Goal: Transaction & Acquisition: Purchase product/service

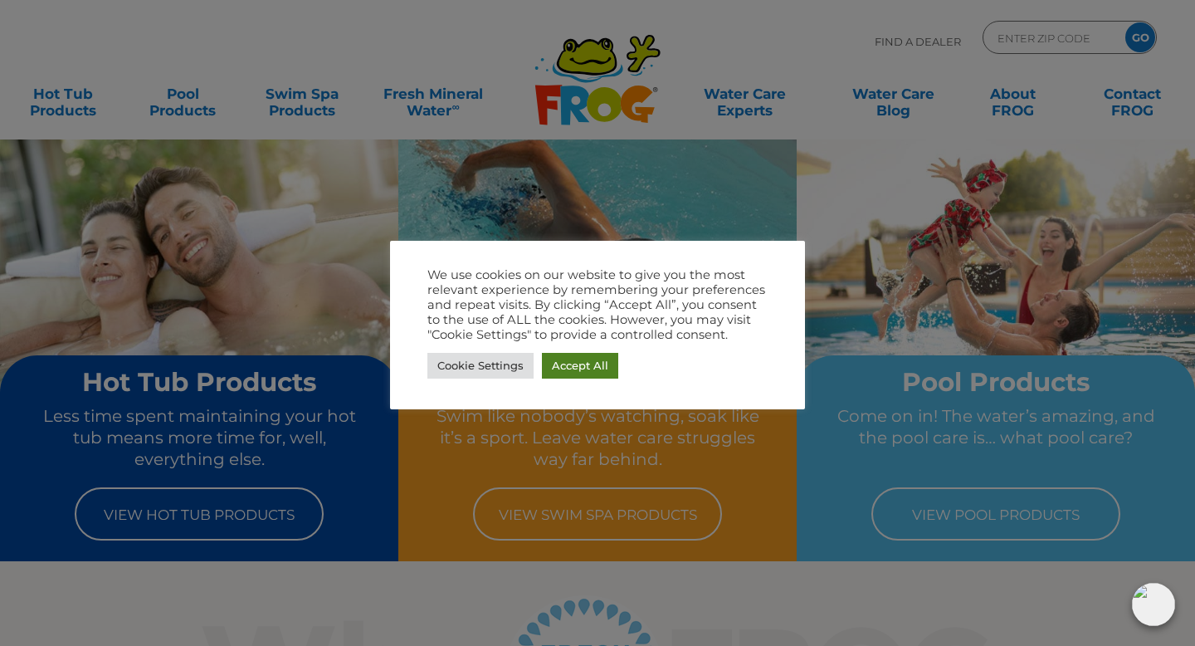
click at [579, 369] on link "Accept All" at bounding box center [580, 366] width 76 height 26
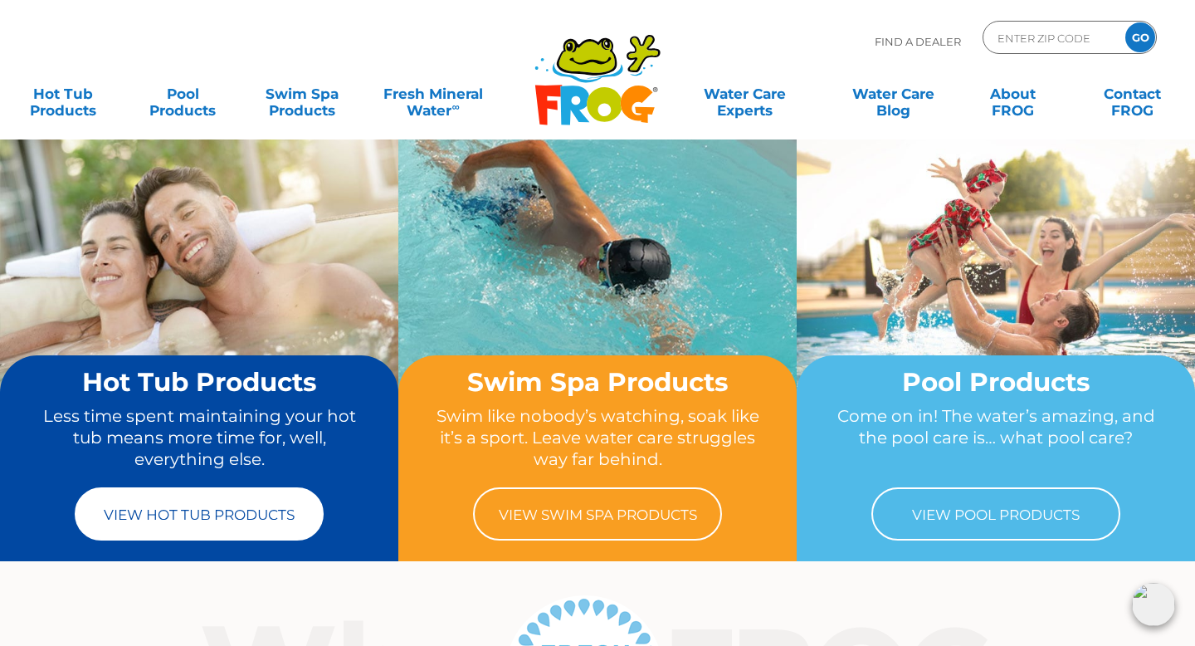
click at [213, 496] on link "View Hot Tub Products" at bounding box center [199, 513] width 249 height 53
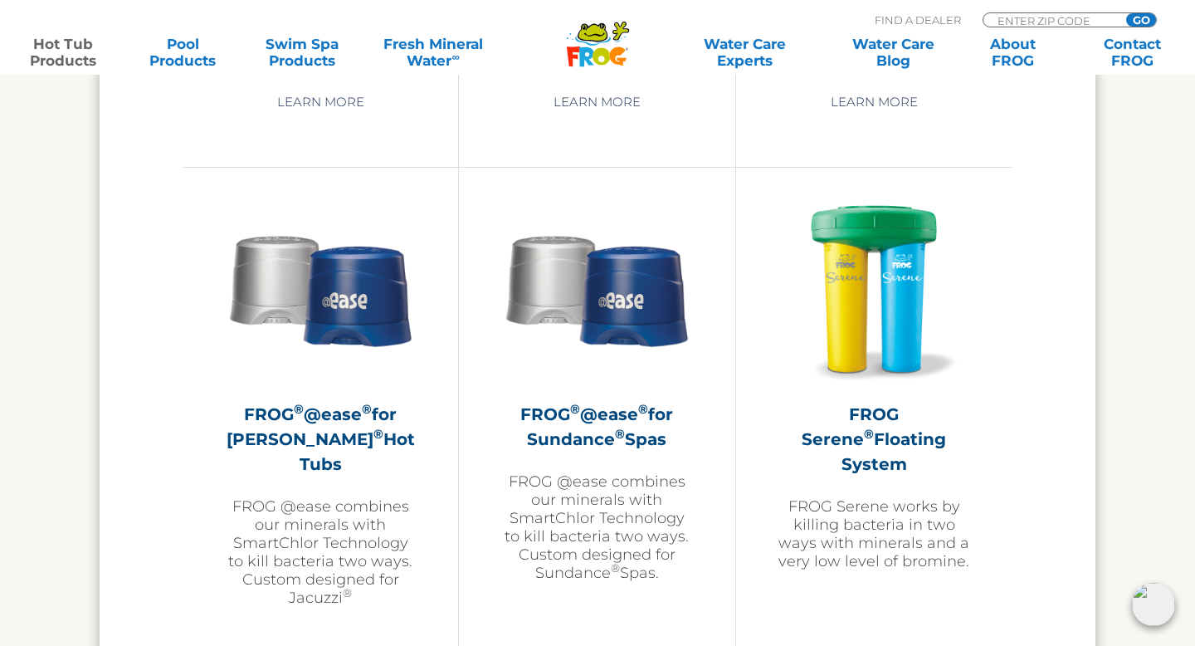
scroll to position [2963, 0]
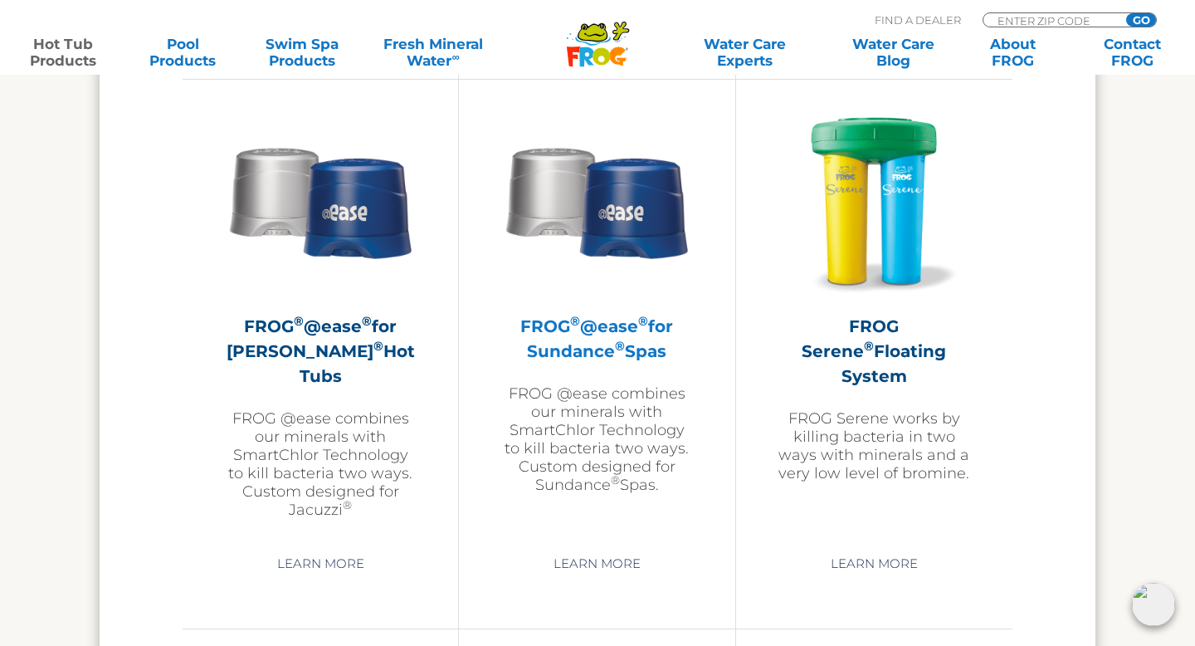
click at [598, 326] on h2 "FROG ® @ease ® for Sundance ® Spas" at bounding box center [597, 339] width 193 height 50
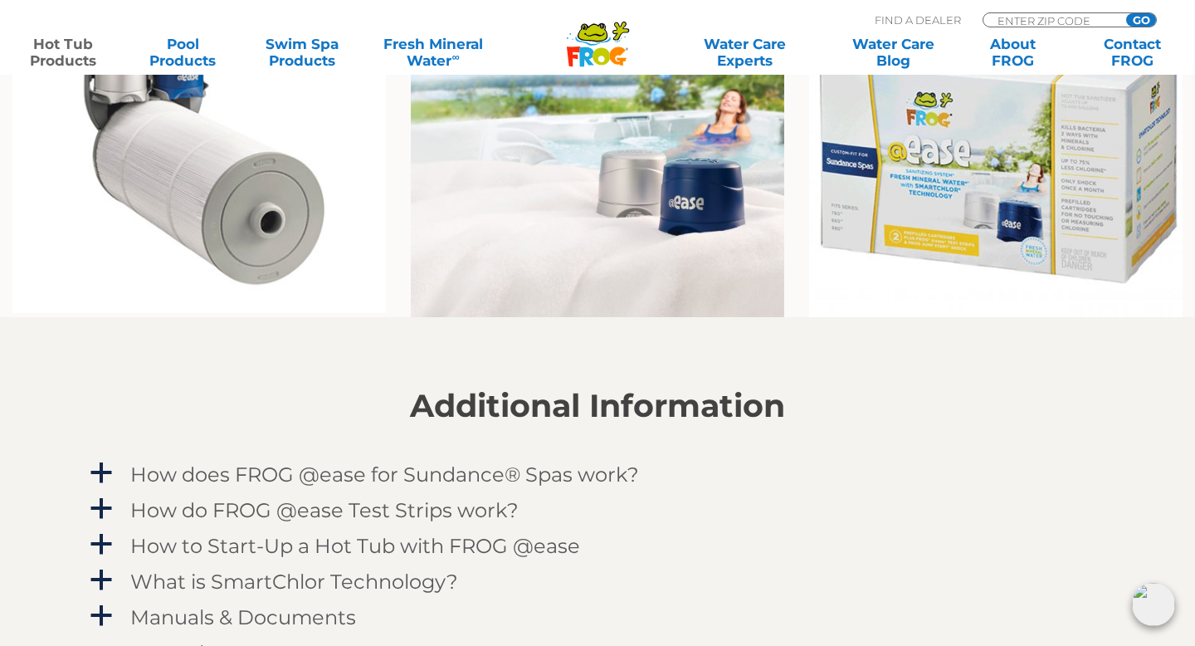
scroll to position [1354, 0]
